Goal: Information Seeking & Learning: Check status

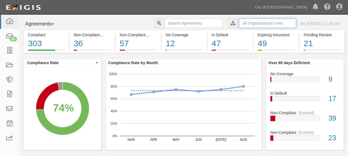
click at [246, 22] on input "text" at bounding box center [267, 23] width 57 height 9
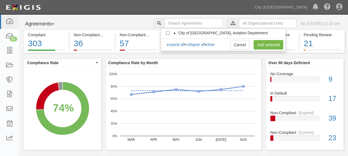
click at [176, 31] on label "City of [GEOGRAPHIC_DATA], Aviation Department" at bounding box center [220, 33] width 96 height 6
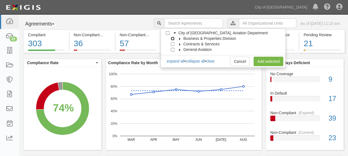
click at [172, 39] on input "Business & Properties Division" at bounding box center [173, 39] width 4 height 4
checkbox input "true"
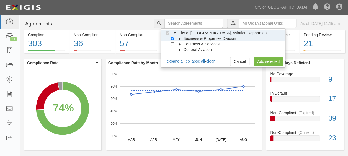
click at [180, 39] on icon at bounding box center [180, 39] width 4 height 2
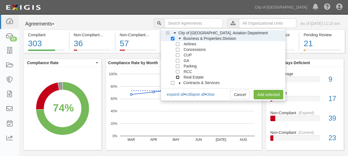
click at [176, 78] on input "Real Estate" at bounding box center [178, 78] width 4 height 4
checkbox input "true"
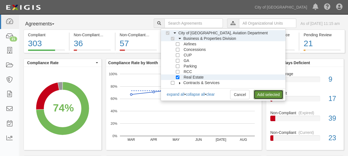
click at [262, 91] on link "Add selected" at bounding box center [269, 94] width 30 height 9
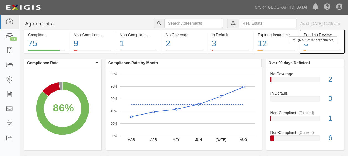
click at [320, 44] on div "6" at bounding box center [322, 44] width 37 height 12
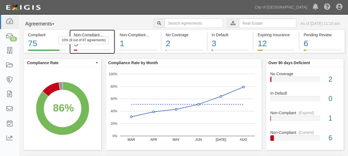
click at [86, 43] on div "10% (9 out of 87 agreements)" at bounding box center [84, 40] width 50 height 8
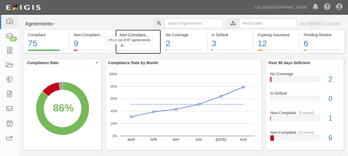
click at [127, 44] on div "1" at bounding box center [138, 44] width 37 height 12
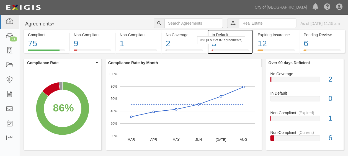
click at [219, 46] on div "3" at bounding box center [230, 44] width 37 height 12
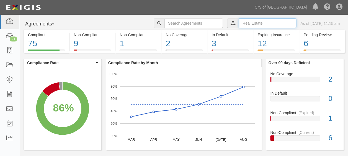
click at [243, 24] on input "text" at bounding box center [267, 23] width 57 height 9
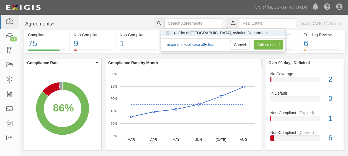
click at [176, 33] on icon at bounding box center [175, 33] width 4 height 2
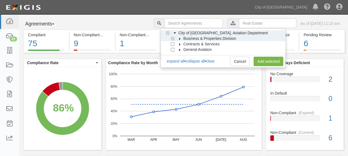
click at [179, 39] on icon at bounding box center [180, 39] width 4 height 2
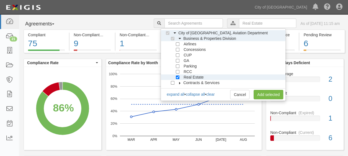
scroll to position [6, 0]
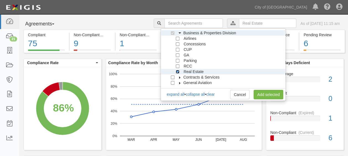
click at [177, 70] on input "Real Estate" at bounding box center [178, 72] width 4 height 4
checkbox input "false"
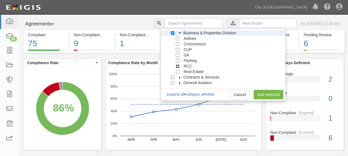
click at [177, 67] on input "RCC" at bounding box center [178, 67] width 4 height 4
checkbox input "true"
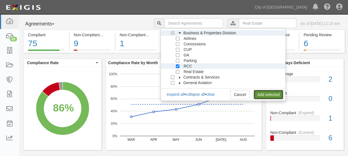
click at [270, 95] on link "Add selected" at bounding box center [269, 94] width 30 height 9
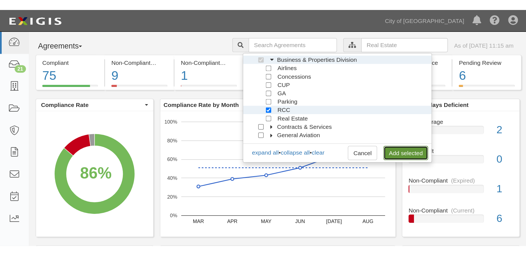
scroll to position [0, 0]
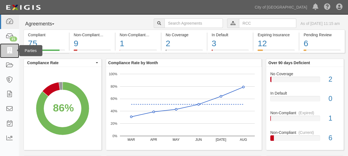
click at [8, 52] on icon at bounding box center [10, 51] width 8 height 6
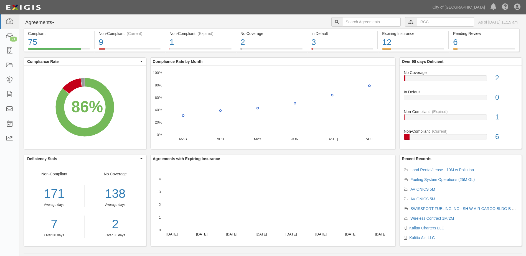
scroll to position [5, 0]
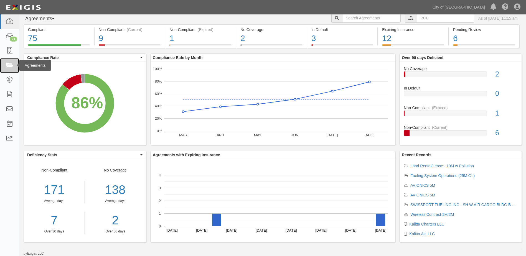
click at [4, 64] on link at bounding box center [9, 65] width 19 height 15
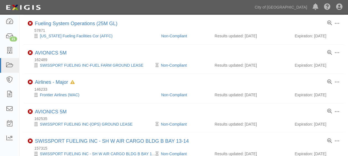
scroll to position [139, 0]
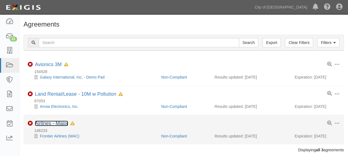
click at [60, 125] on link "Airlines - Major" at bounding box center [51, 124] width 33 height 6
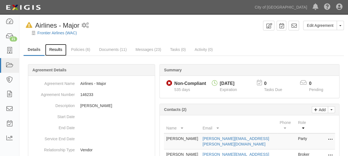
click at [51, 49] on link "Results" at bounding box center [55, 50] width 21 height 12
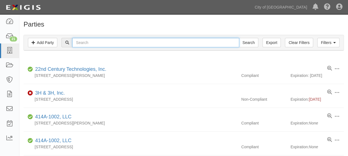
click at [178, 45] on input "text" at bounding box center [155, 42] width 167 height 9
type input "prologis"
click at [239, 38] on input "Search" at bounding box center [248, 42] width 19 height 9
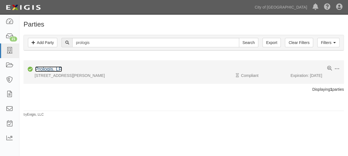
click at [45, 69] on link "Prologis, LP" at bounding box center [48, 70] width 27 height 6
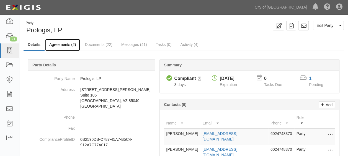
click at [59, 47] on link "Agreements (2)" at bounding box center [62, 45] width 35 height 12
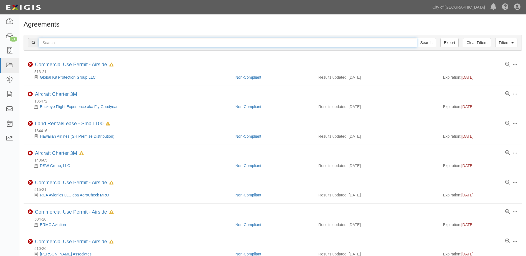
click at [73, 45] on input "text" at bounding box center [228, 42] width 378 height 9
type input "142421-0"
click at [417, 38] on input "Search" at bounding box center [426, 42] width 19 height 9
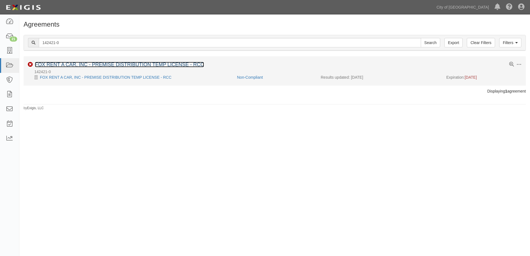
click at [77, 63] on link "FOX RENT A CAR, INC - PREMISE DISTRIBUTION TEMP LICENSE - RCC" at bounding box center [119, 65] width 169 height 6
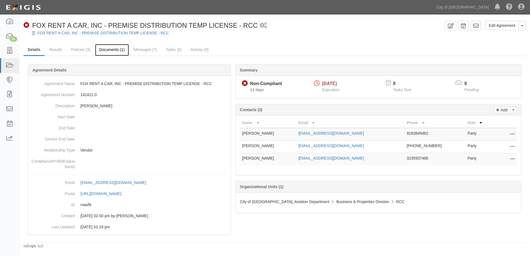
click at [102, 50] on link "Documents (1)" at bounding box center [112, 50] width 34 height 12
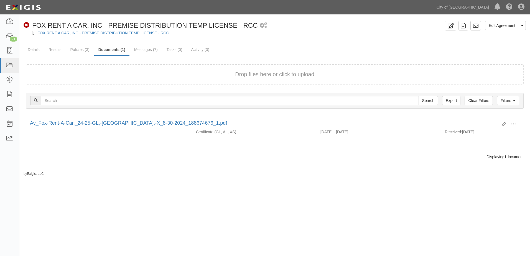
click at [236, 78] on button "Drop files here or click to upload" at bounding box center [274, 74] width 79 height 8
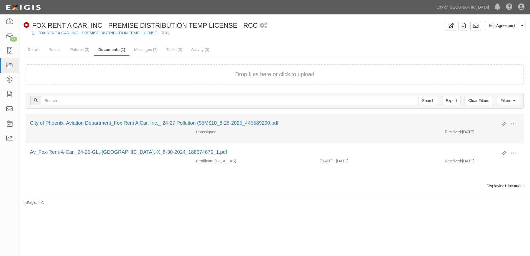
click at [514, 123] on span at bounding box center [513, 124] width 5 height 5
click at [484, 132] on link "View" at bounding box center [486, 132] width 44 height 10
